Goal: Information Seeking & Learning: Learn about a topic

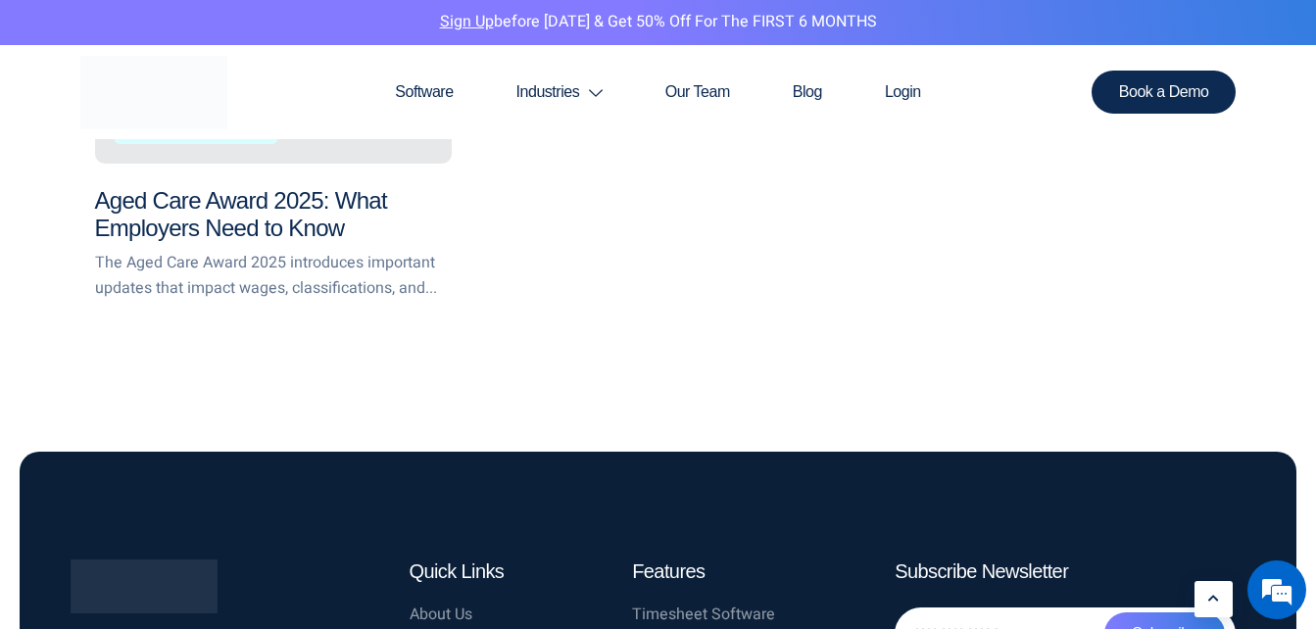
scroll to position [2941, 0]
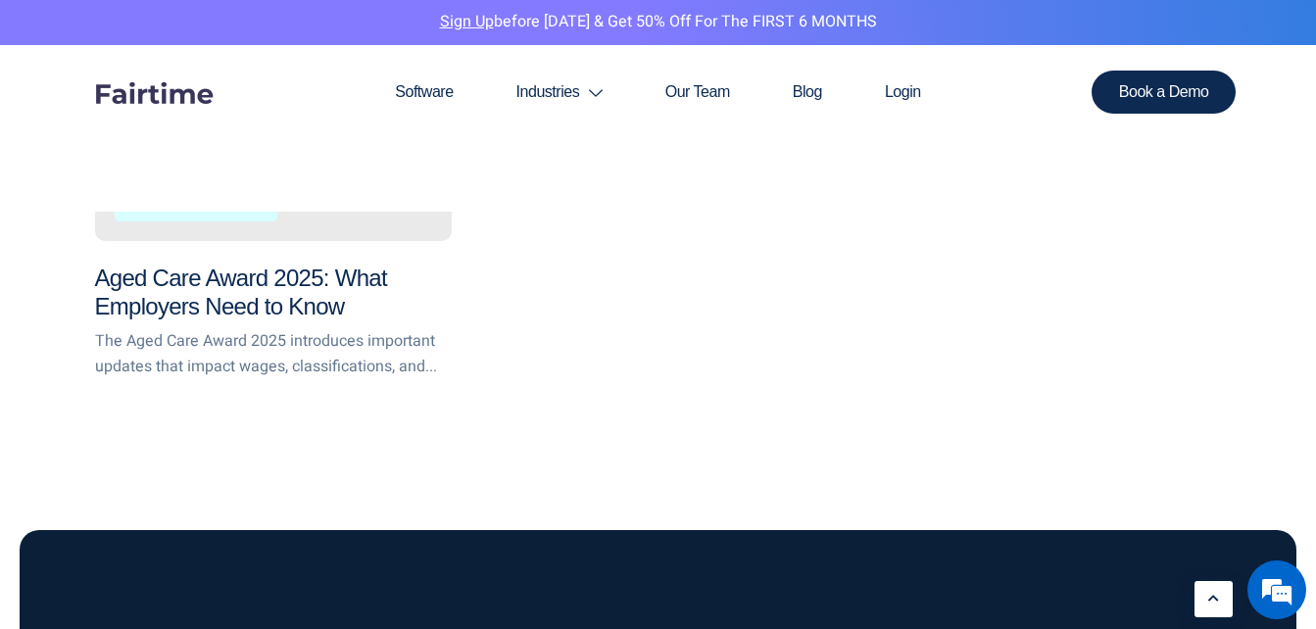
scroll to position [3069, 0]
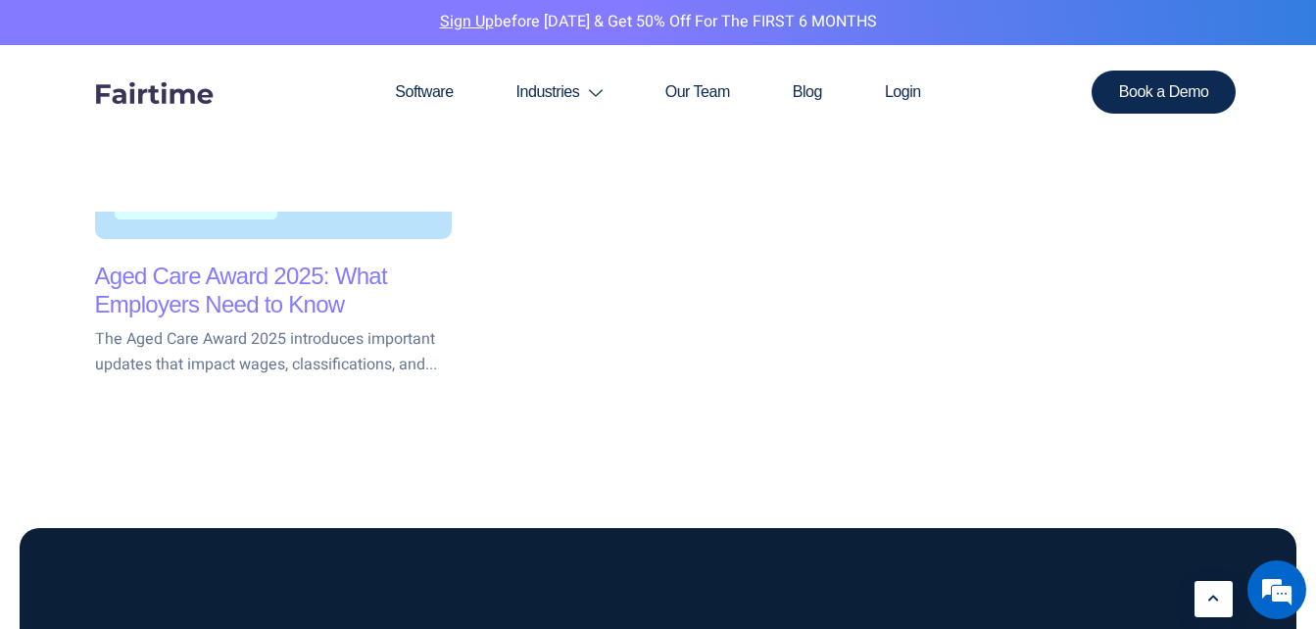
click at [291, 286] on link "Aged Care Award 2025: What Employers Need to Know" at bounding box center [241, 290] width 292 height 55
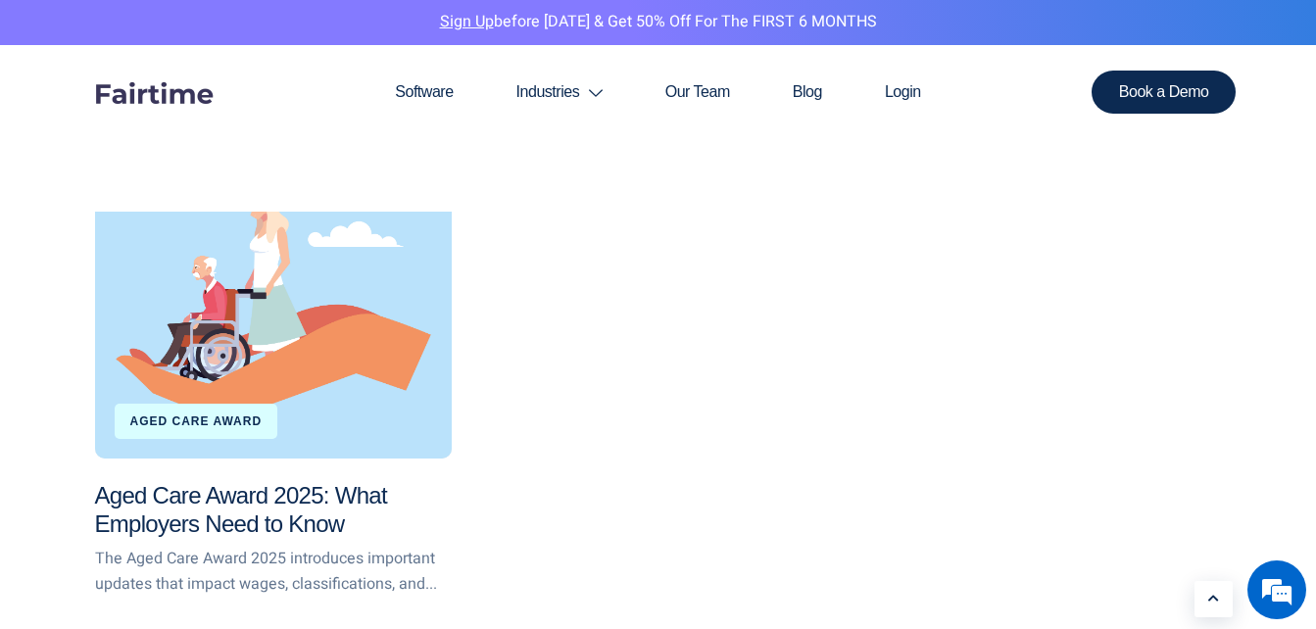
scroll to position [0, 0]
click at [184, 404] on div "Aged Care Award" at bounding box center [197, 421] width 164 height 35
click at [188, 419] on link "Aged Care Award" at bounding box center [196, 421] width 132 height 14
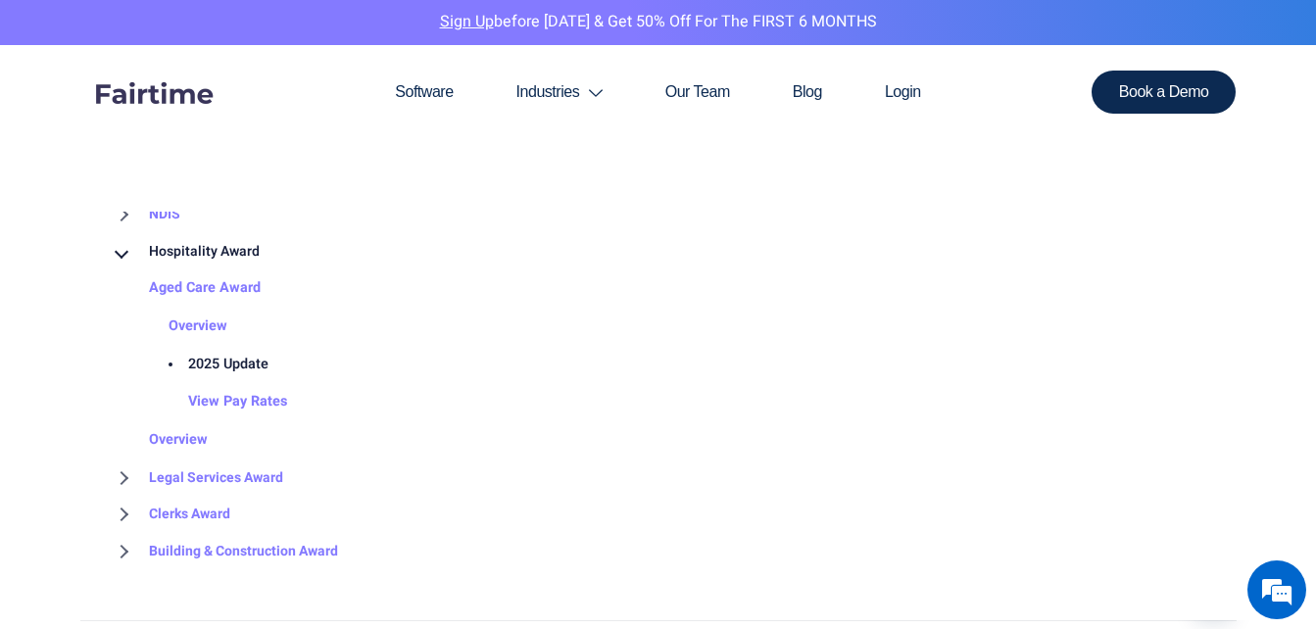
scroll to position [2435, 0]
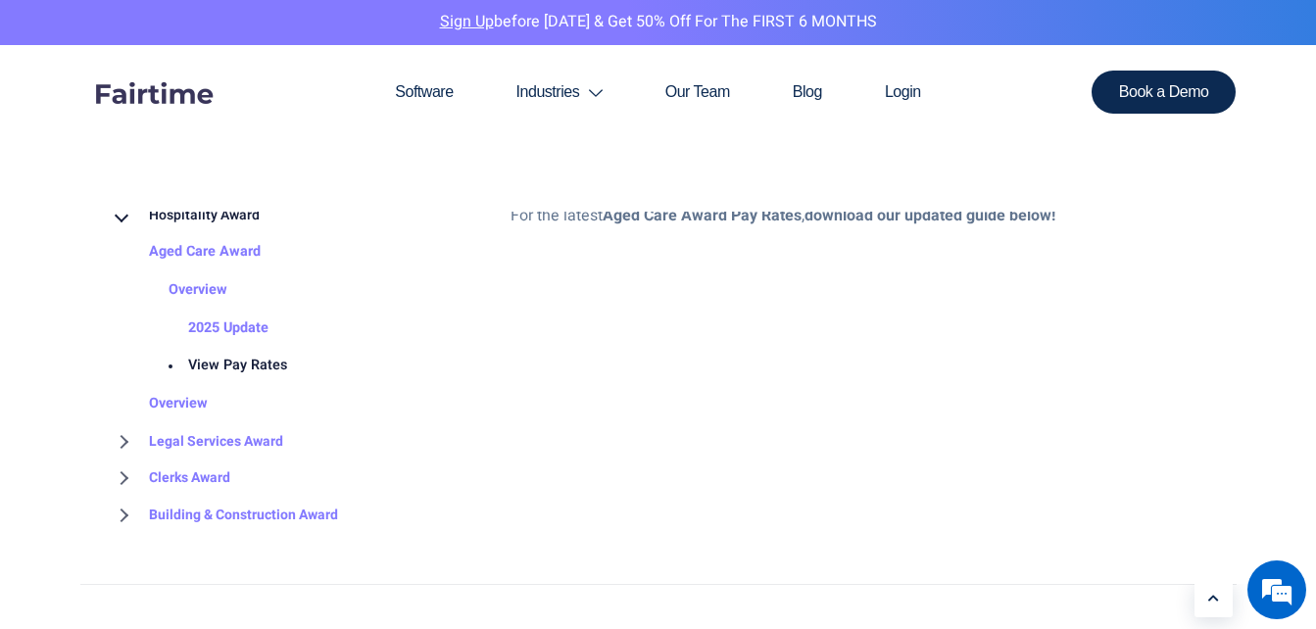
scroll to position [1998, 0]
click at [259, 359] on link "View Pay Rates" at bounding box center [218, 365] width 138 height 38
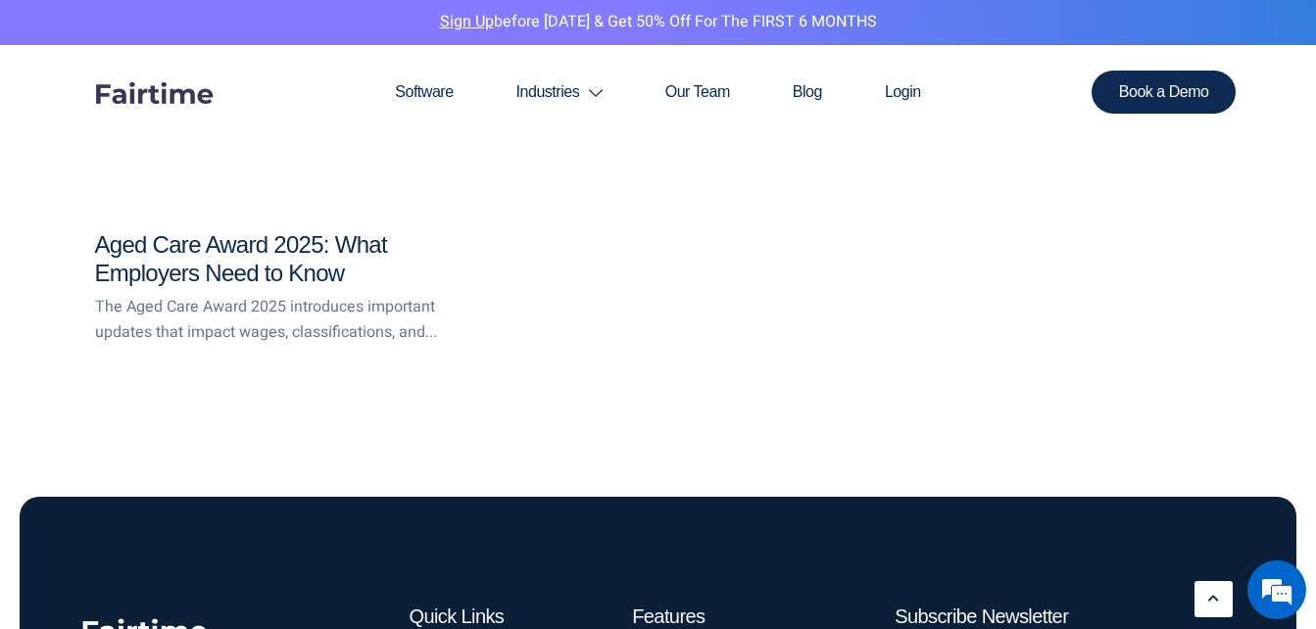
scroll to position [2969, 0]
